Goal: Information Seeking & Learning: Check status

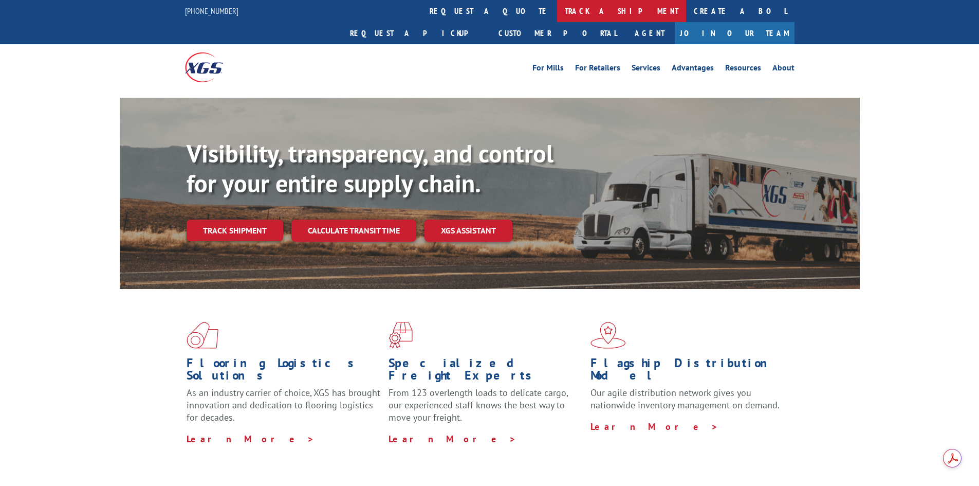
click at [557, 10] on link "track a shipment" at bounding box center [621, 11] width 129 height 22
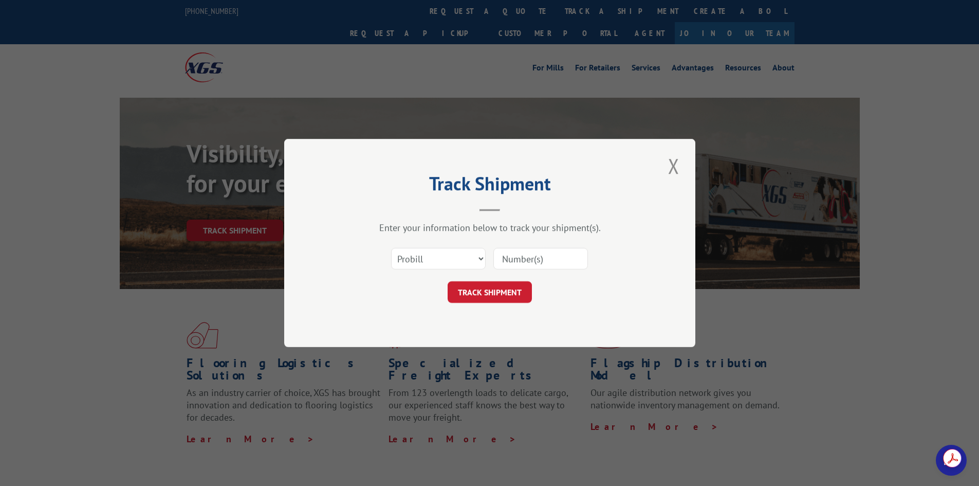
click at [555, 252] on input at bounding box center [541, 259] width 95 height 22
paste input "17539451"
type input "17539451"
click at [498, 275] on div "Select category... Probill BOL PO 17539451" at bounding box center [490, 259] width 308 height 34
click at [500, 289] on button "TRACK SHIPMENT" at bounding box center [490, 292] width 84 height 22
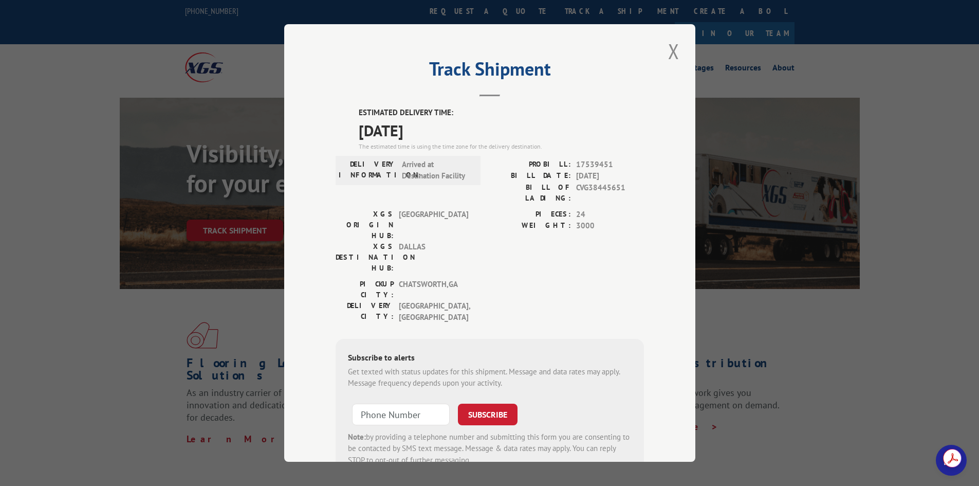
click at [685, 48] on div "Track Shipment ESTIMATED DELIVERY TIME: 08/14/2025 The estimated time is using …" at bounding box center [489, 243] width 411 height 438
click at [672, 50] on button "Close modal" at bounding box center [673, 51] width 17 height 28
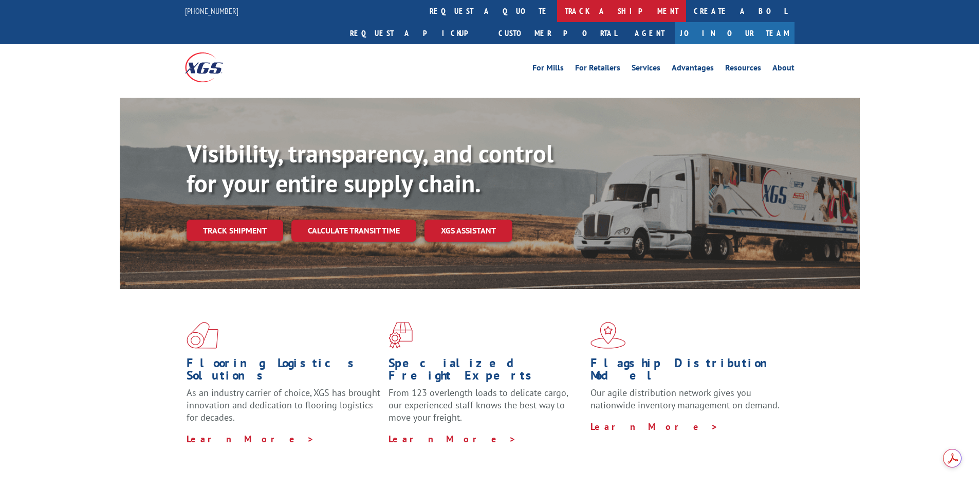
click at [557, 7] on link "track a shipment" at bounding box center [621, 11] width 129 height 22
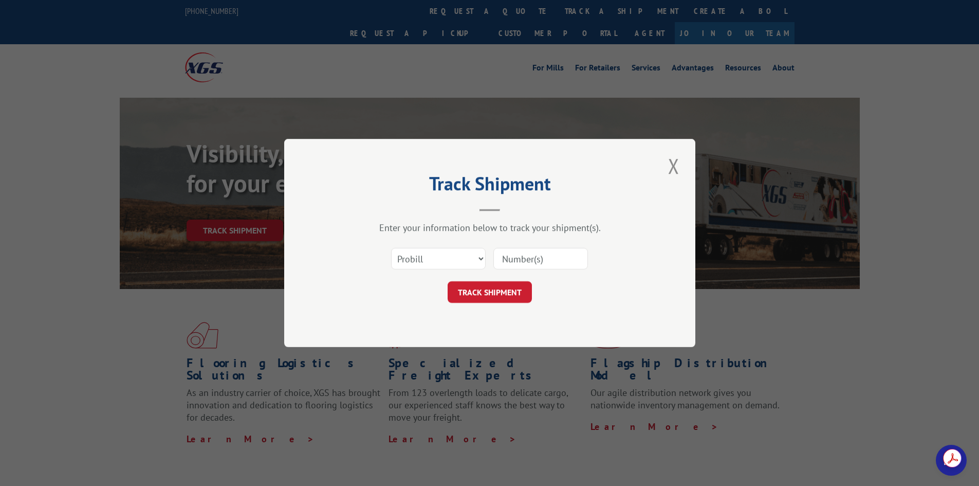
click at [507, 256] on input at bounding box center [541, 259] width 95 height 22
paste input "17539451"
type input "17539451"
click at [480, 298] on button "TRACK SHIPMENT" at bounding box center [490, 292] width 84 height 22
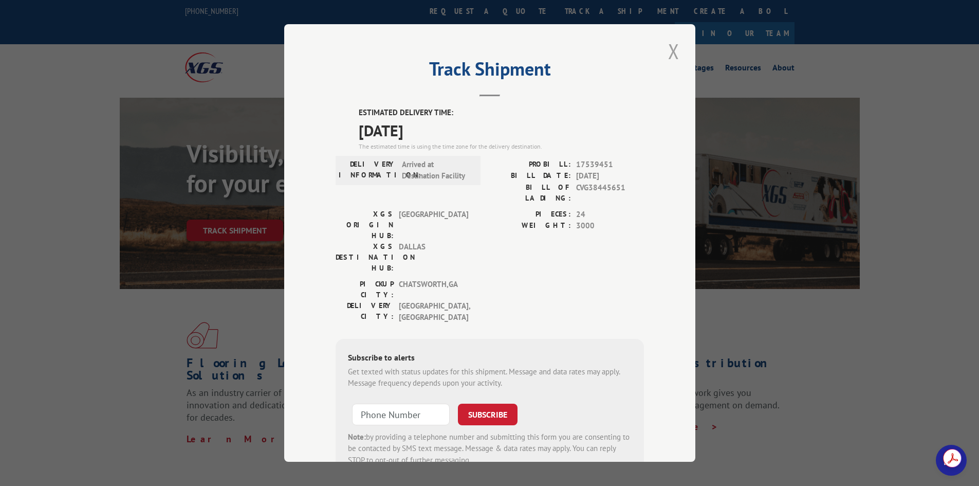
click at [669, 47] on button "Close modal" at bounding box center [673, 51] width 17 height 28
